Goal: Register for event/course

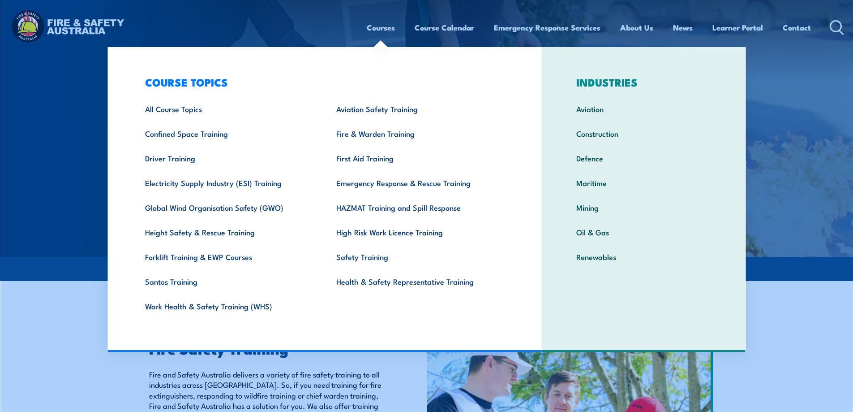
click at [374, 29] on link "Courses" at bounding box center [381, 28] width 28 height 24
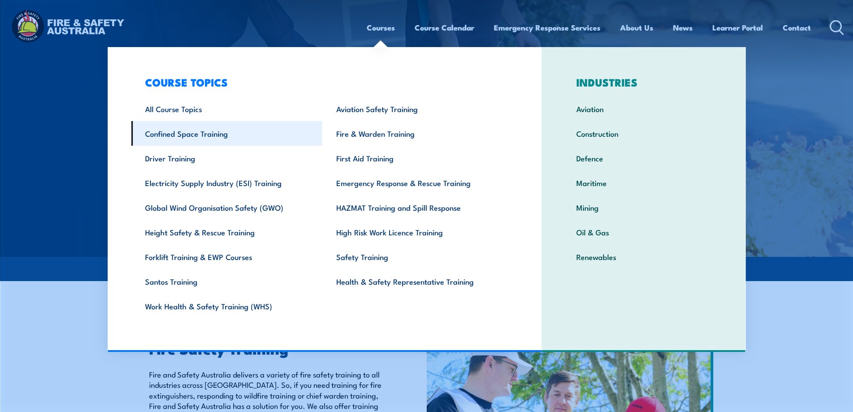
click at [174, 128] on link "Confined Space Training" at bounding box center [226, 133] width 191 height 25
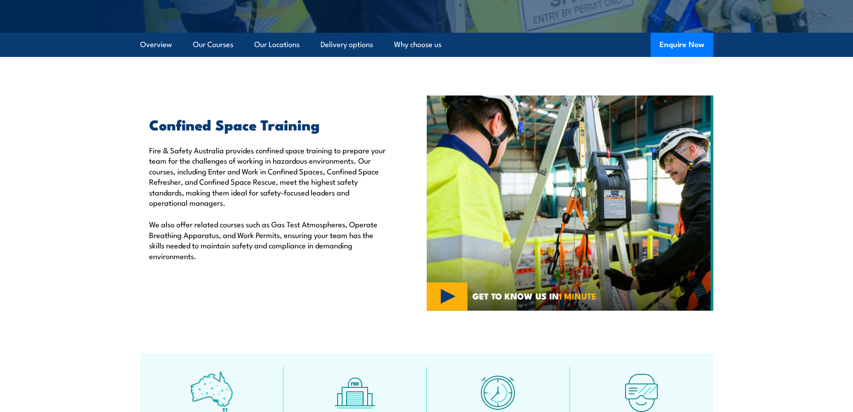
scroll to position [134, 0]
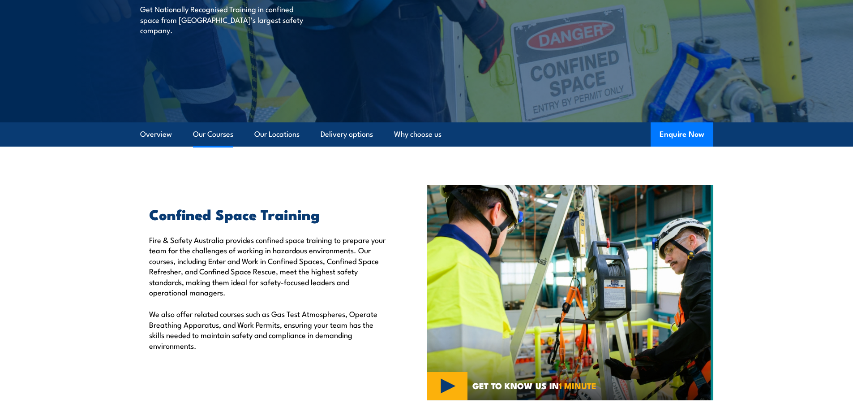
click at [212, 141] on link "Our Courses" at bounding box center [213, 134] width 40 height 24
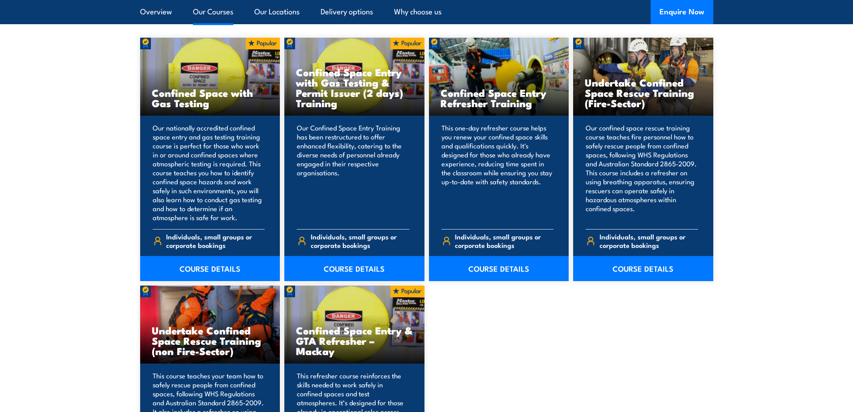
scroll to position [769, 0]
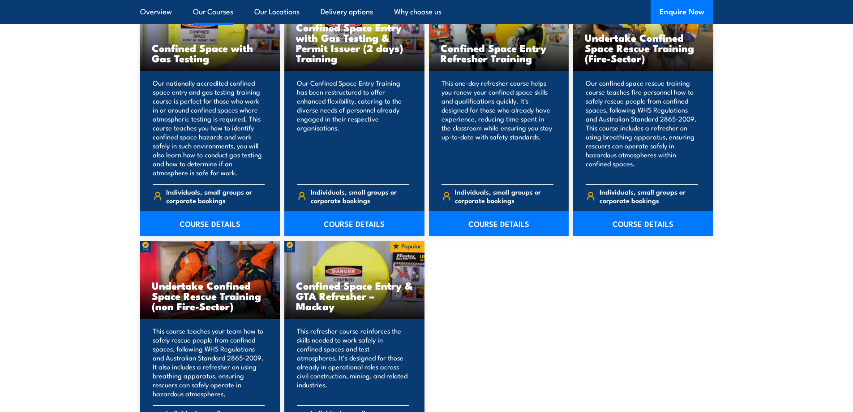
click at [221, 13] on link "Our Courses" at bounding box center [213, 12] width 40 height 24
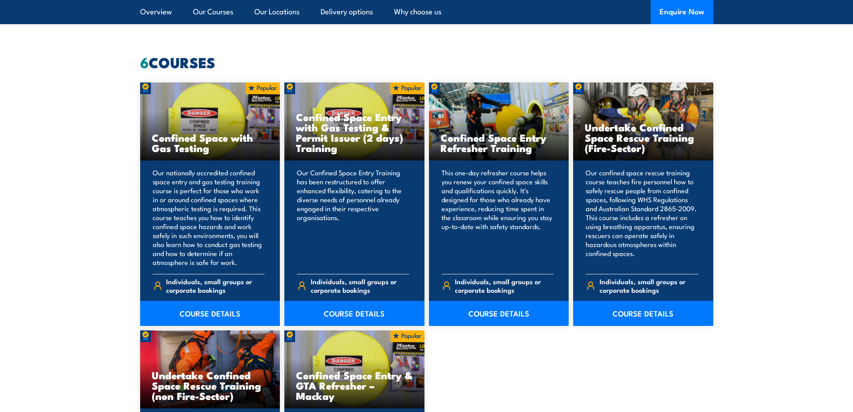
scroll to position [590, 0]
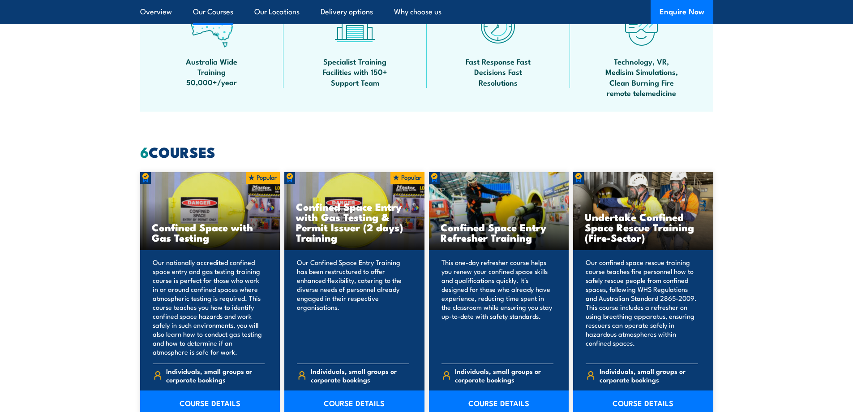
click at [214, 12] on link "Our Courses" at bounding box center [213, 12] width 40 height 24
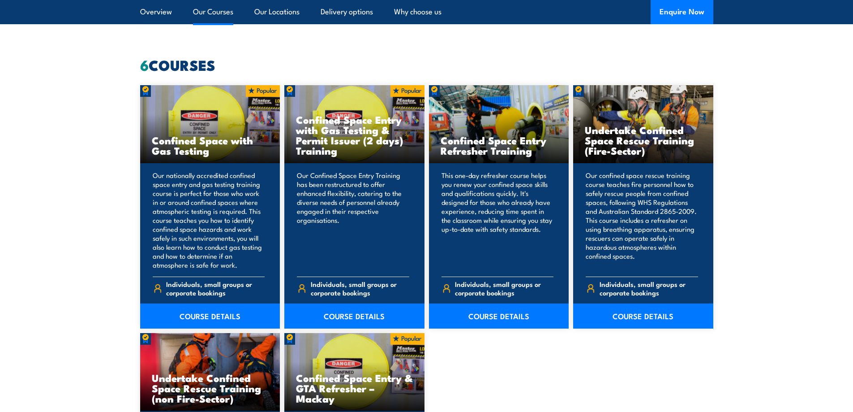
scroll to position [679, 0]
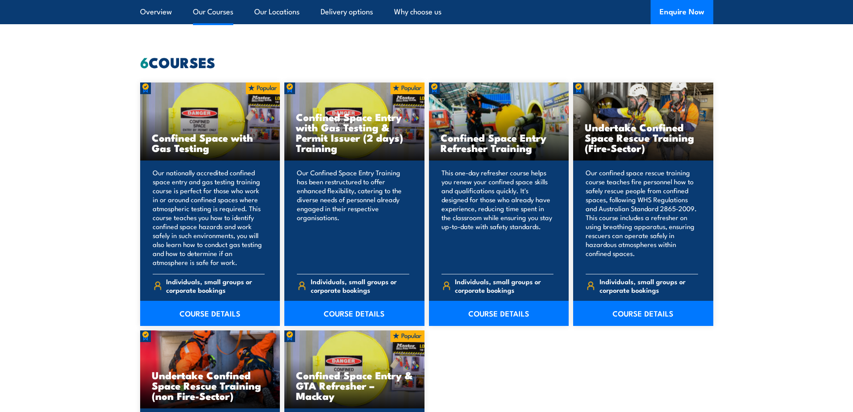
click at [214, 12] on link "Our Courses" at bounding box center [213, 12] width 40 height 24
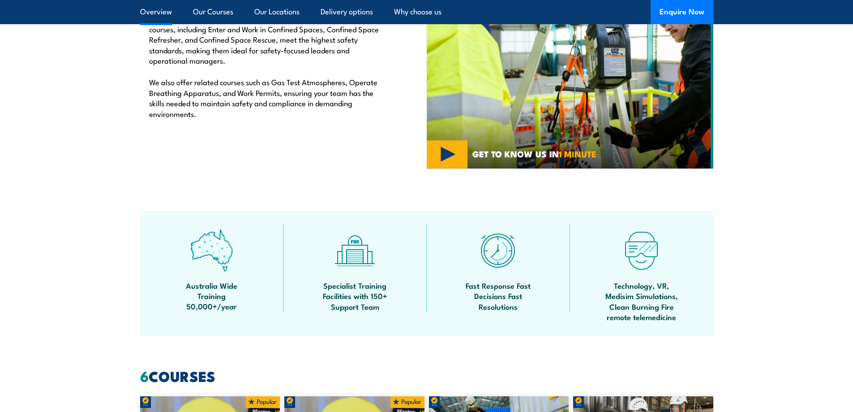
click at [159, 15] on link "Overview" at bounding box center [156, 12] width 32 height 24
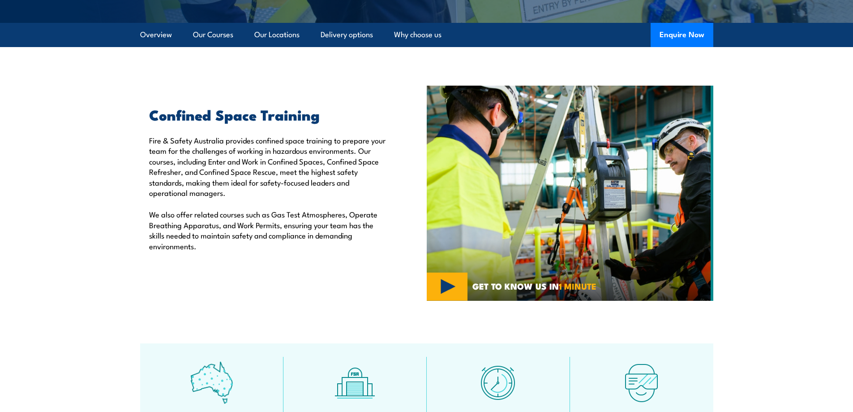
scroll to position [225, 0]
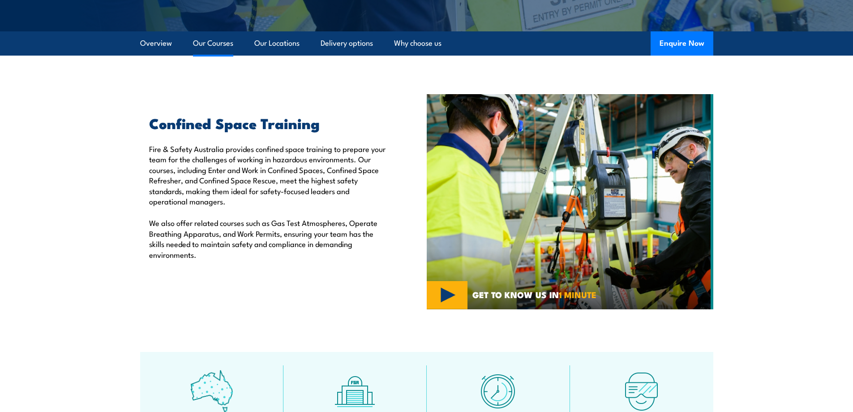
click at [211, 44] on link "Our Courses" at bounding box center [213, 43] width 40 height 24
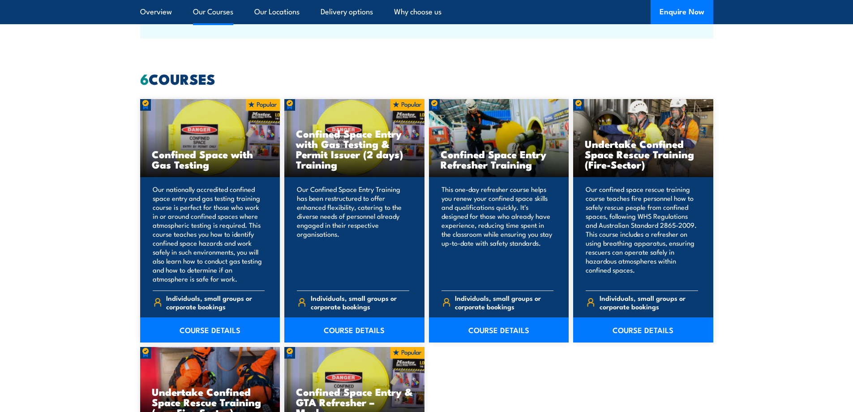
scroll to position [679, 0]
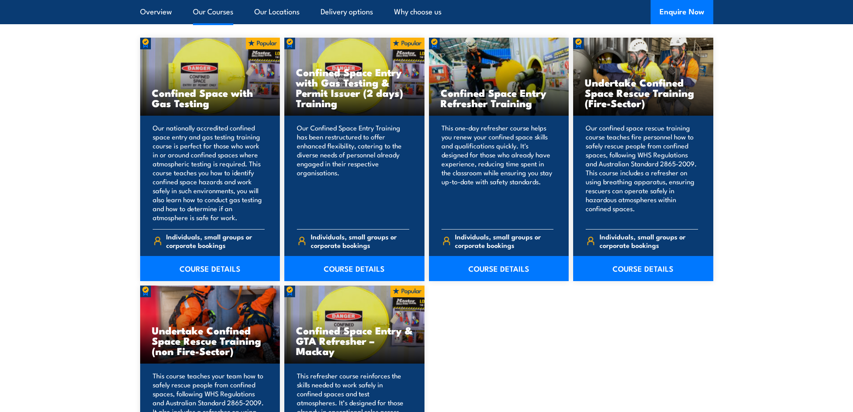
scroll to position [635, 0]
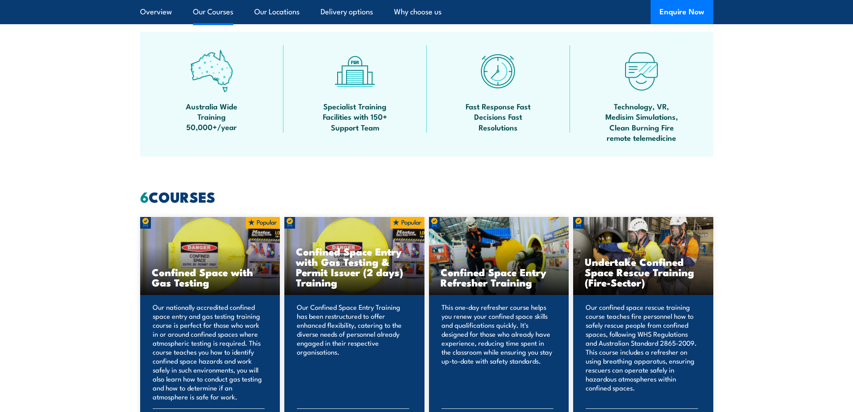
click at [223, 13] on link "Our Courses" at bounding box center [213, 12] width 40 height 24
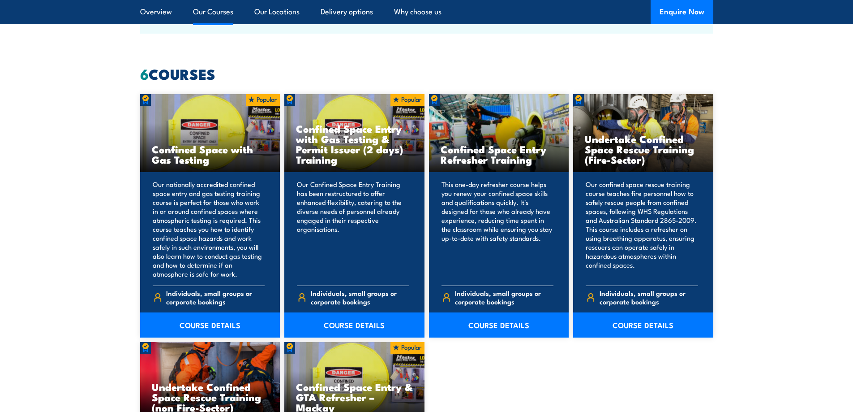
scroll to position [679, 0]
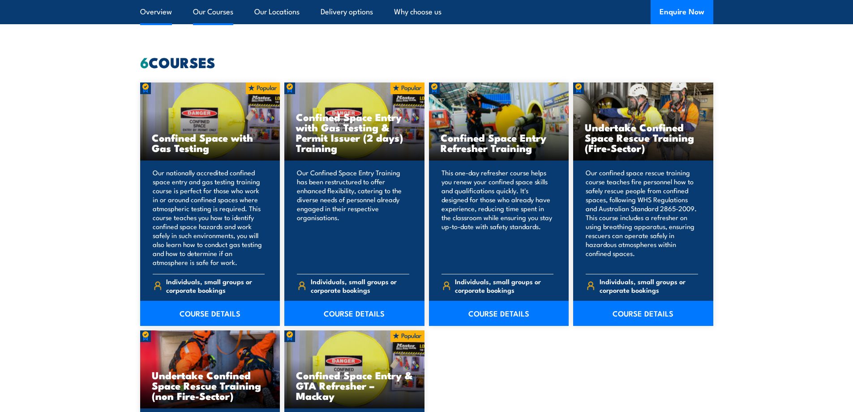
click at [161, 21] on link "Overview" at bounding box center [156, 12] width 32 height 24
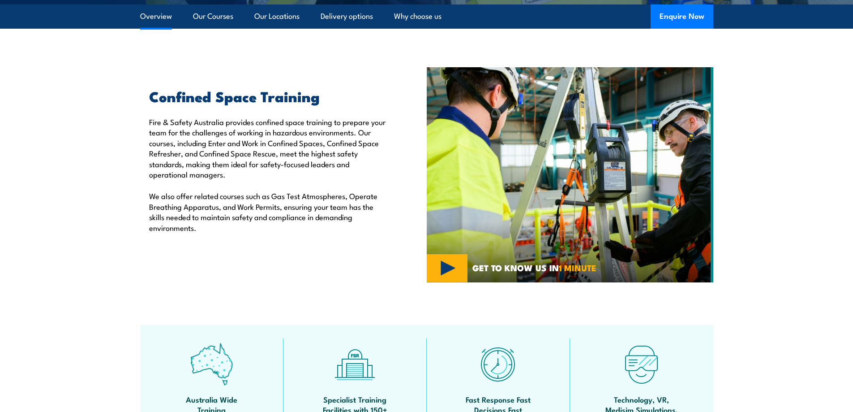
scroll to position [225, 0]
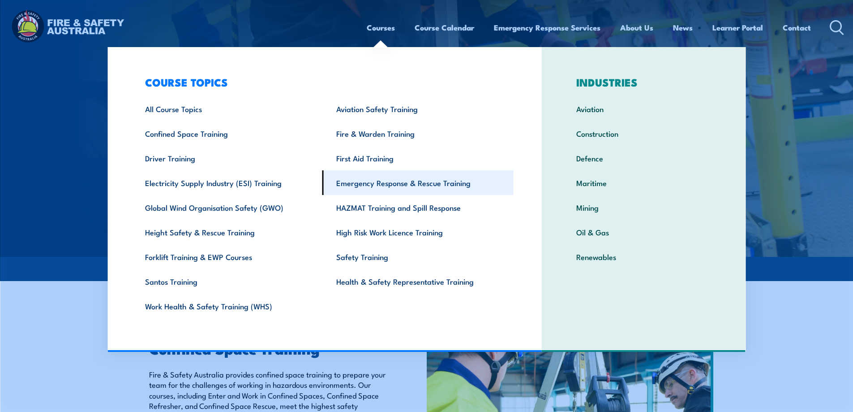
click at [398, 185] on link "Emergency Response & Rescue Training" at bounding box center [417, 182] width 191 height 25
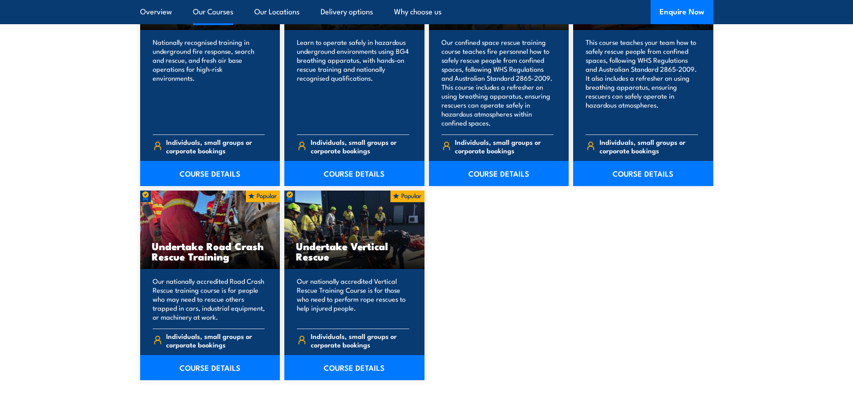
scroll to position [1791, 0]
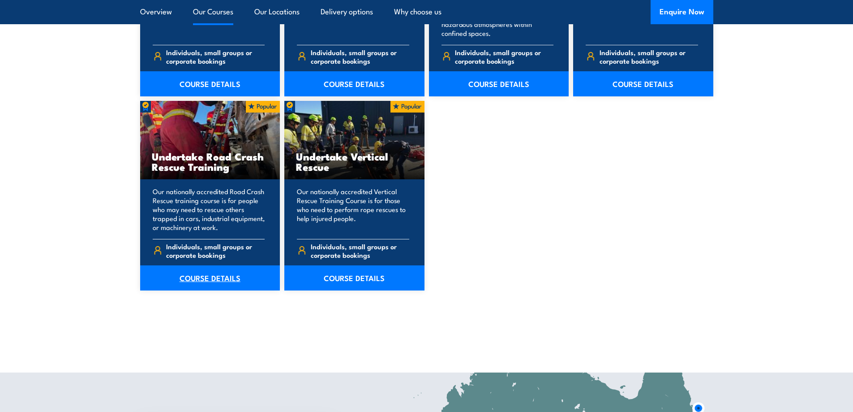
click at [213, 275] on link "COURSE DETAILS" at bounding box center [210, 277] width 140 height 25
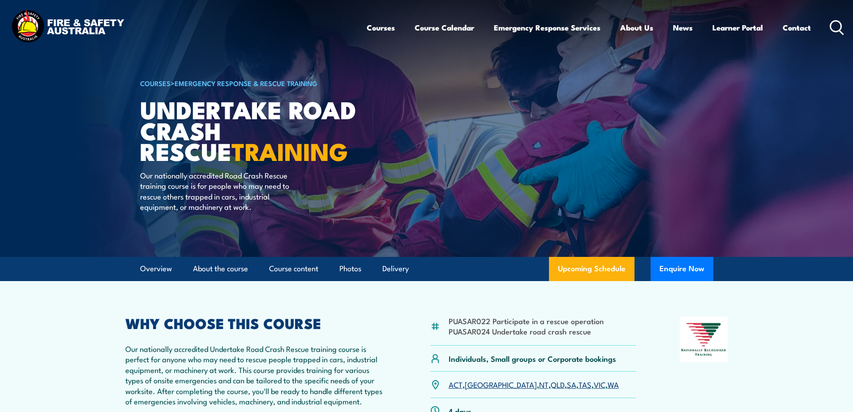
scroll to position [134, 0]
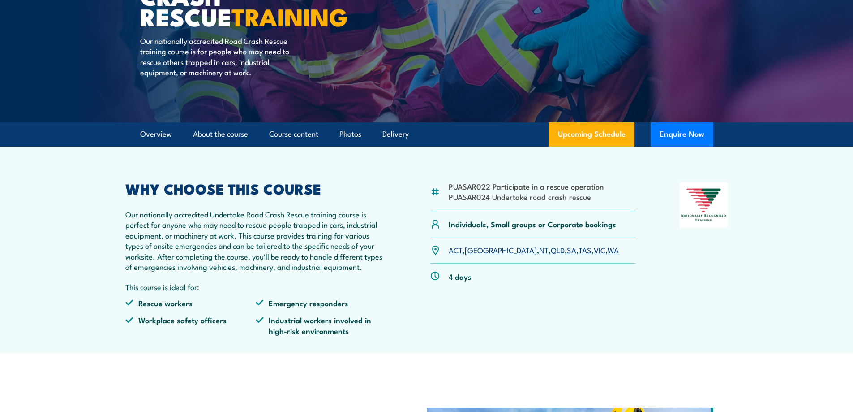
click at [608, 251] on link "WA" at bounding box center [613, 249] width 11 height 11
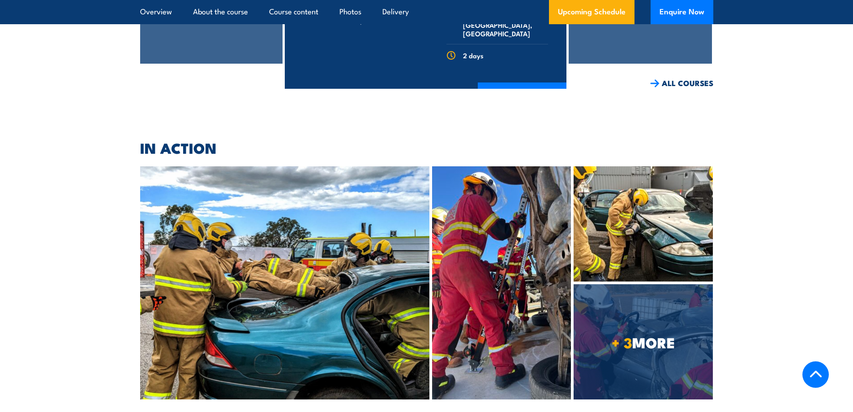
scroll to position [1894, 0]
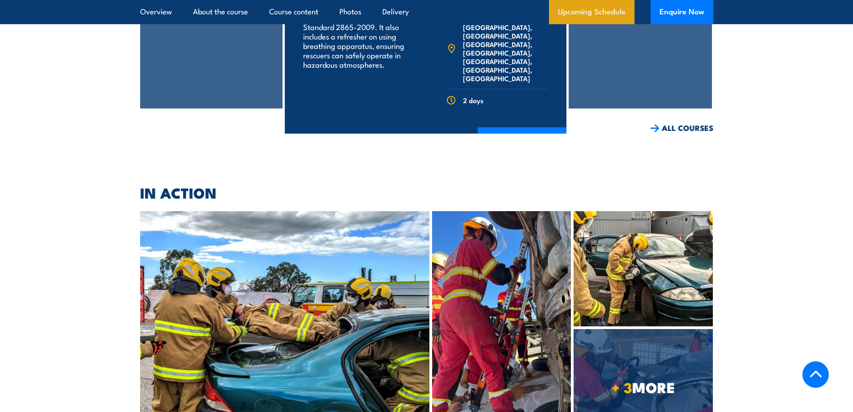
click at [583, 9] on link "Upcoming Schedule" at bounding box center [592, 12] width 86 height 24
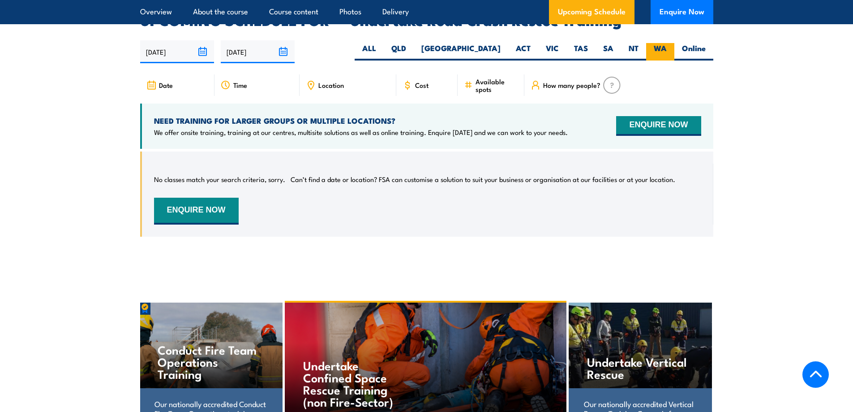
click at [663, 43] on label "WA" at bounding box center [660, 51] width 28 height 17
click at [667, 43] on input "WA" at bounding box center [670, 46] width 6 height 6
